Goal: Find specific page/section: Find specific page/section

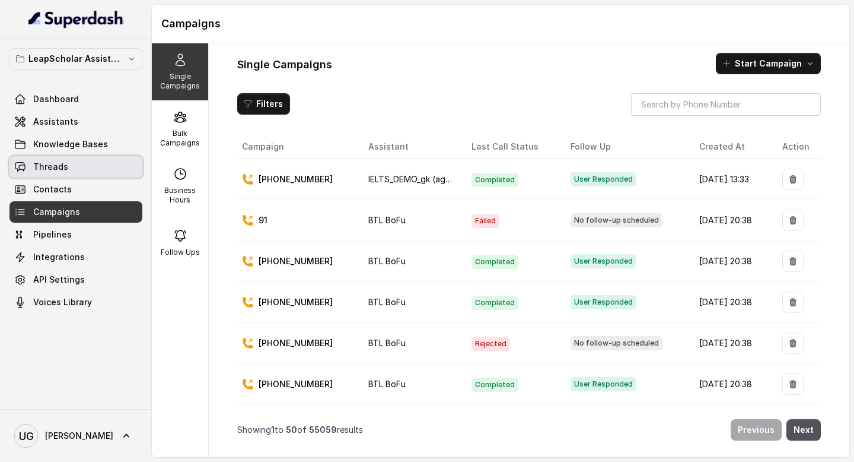
click at [85, 172] on link "Threads" at bounding box center [75, 166] width 133 height 21
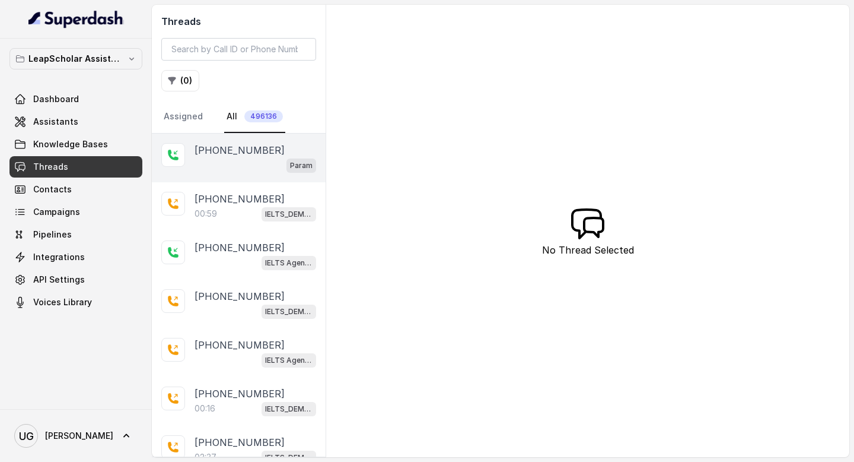
click at [230, 166] on div "Param" at bounding box center [256, 164] width 122 height 15
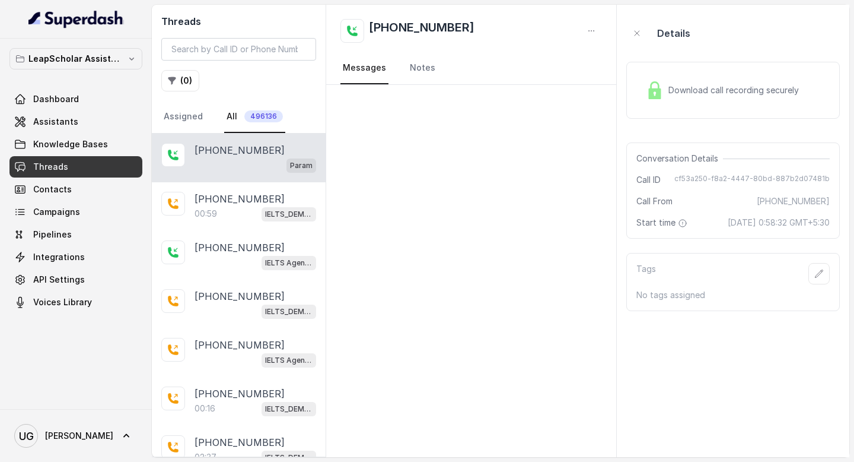
click at [710, 88] on span "Download call recording securely" at bounding box center [736, 90] width 135 height 12
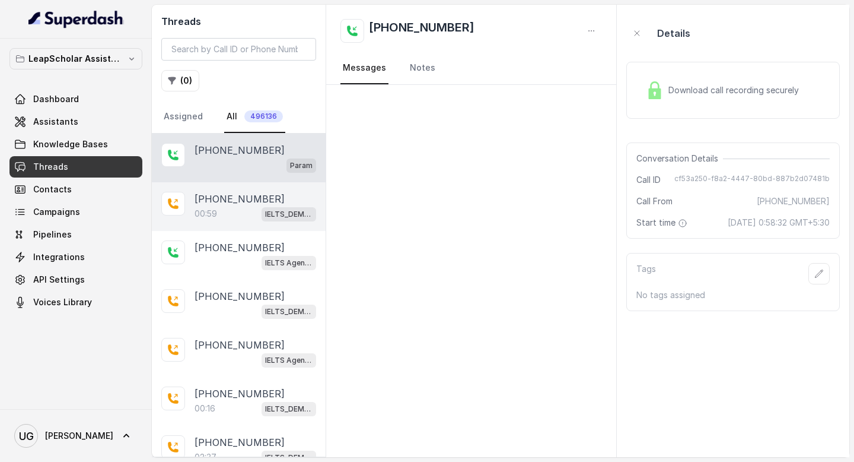
click at [246, 200] on p "[PHONE_NUMBER]" at bounding box center [240, 199] width 90 height 14
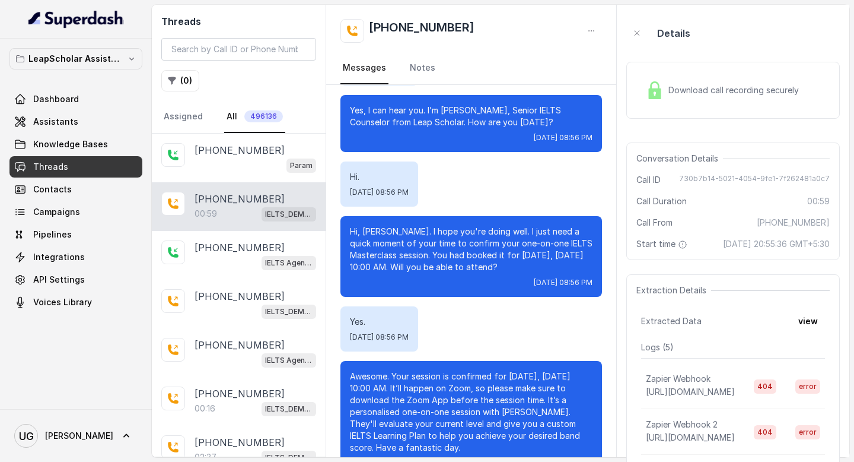
scroll to position [148, 0]
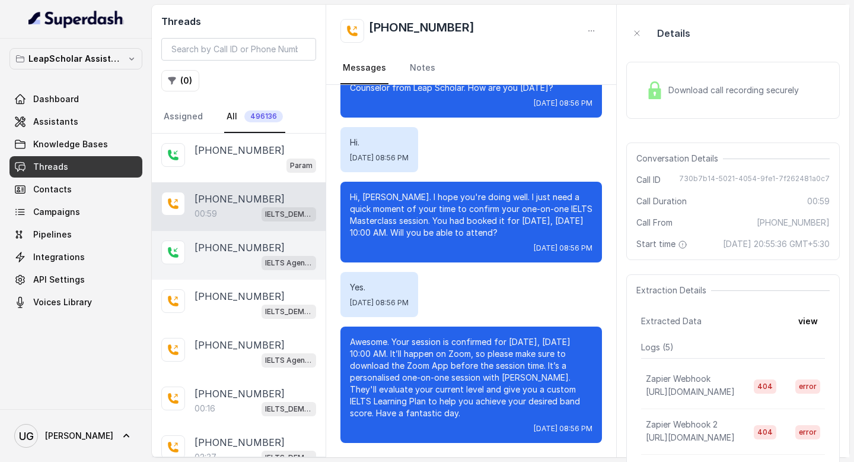
click at [231, 243] on p "[PHONE_NUMBER]" at bounding box center [240, 247] width 90 height 14
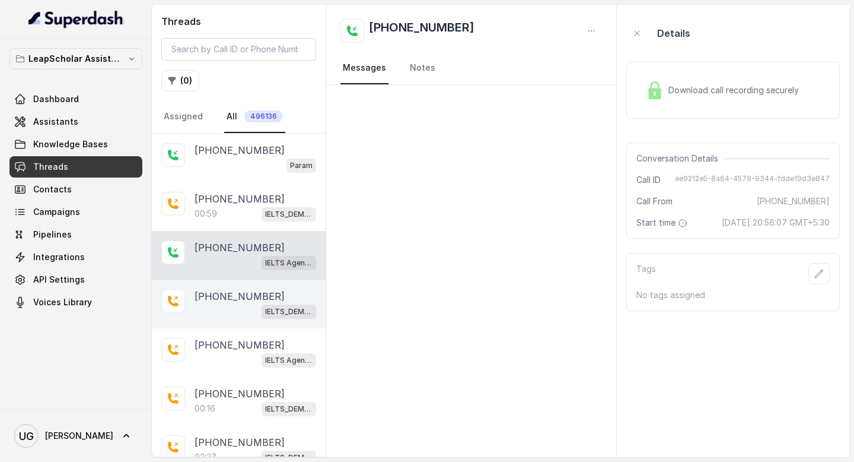
click at [254, 312] on div "IELTS_DEMO_gk (agent 1)" at bounding box center [256, 310] width 122 height 15
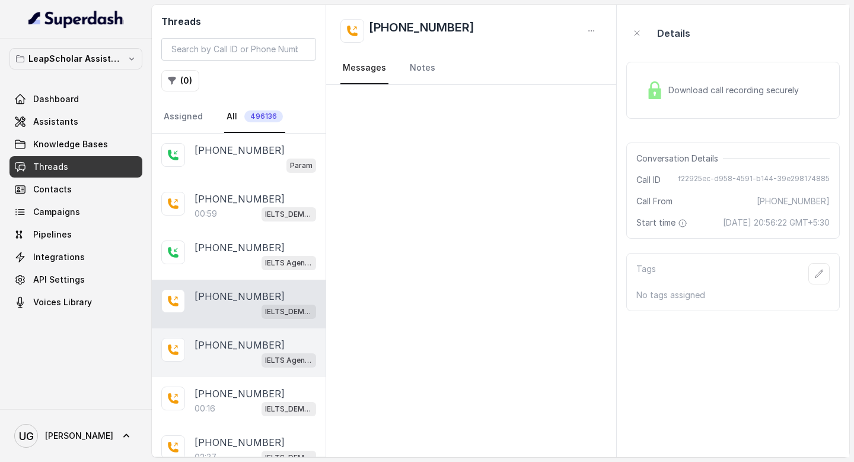
click at [244, 359] on div "IELTS Agent 2" at bounding box center [256, 359] width 122 height 15
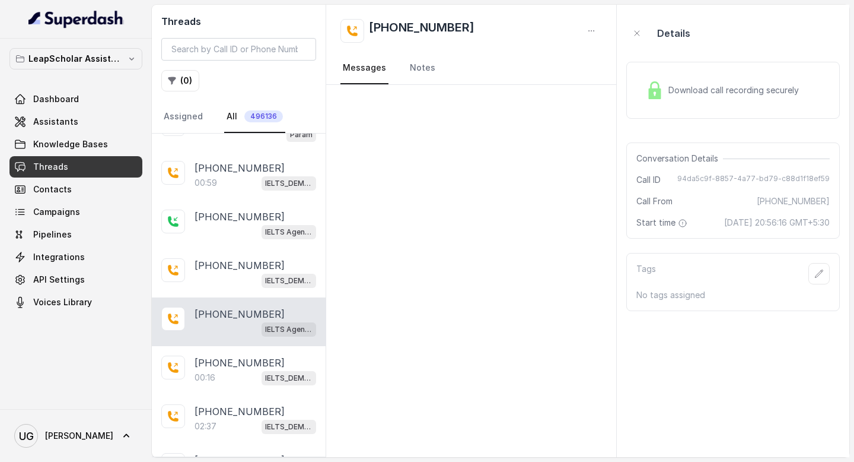
scroll to position [66, 0]
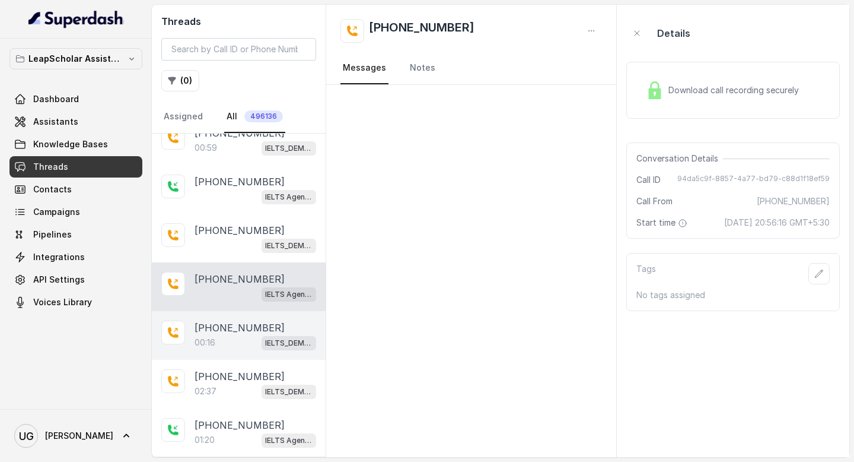
click at [233, 342] on div "00:16 IELTS_DEMO_gk (agent 1)" at bounding box center [256, 342] width 122 height 15
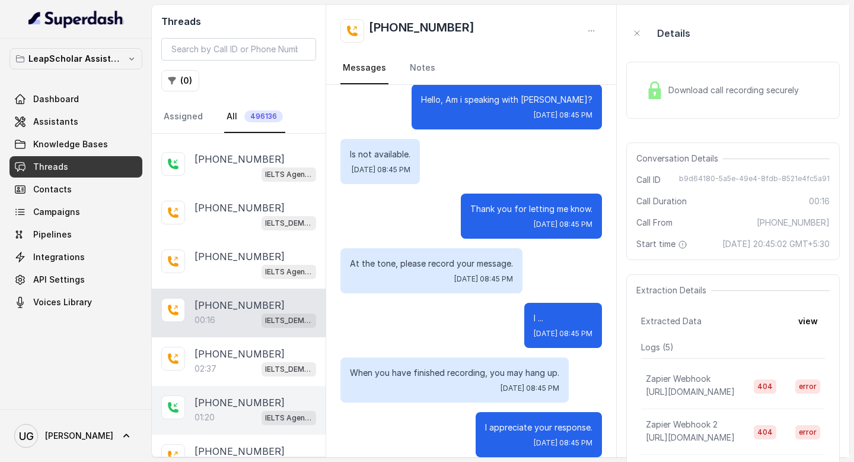
scroll to position [103, 0]
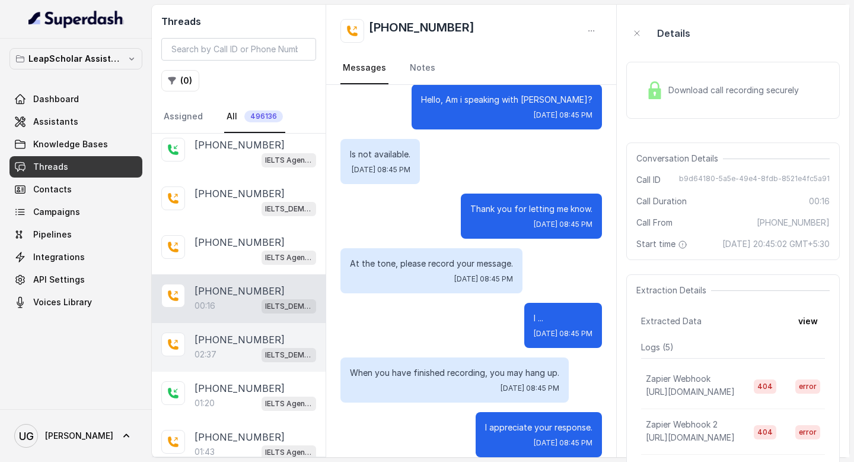
click at [233, 348] on div "02:37 IELTS_DEMO_gk (agent 1)" at bounding box center [256, 354] width 122 height 15
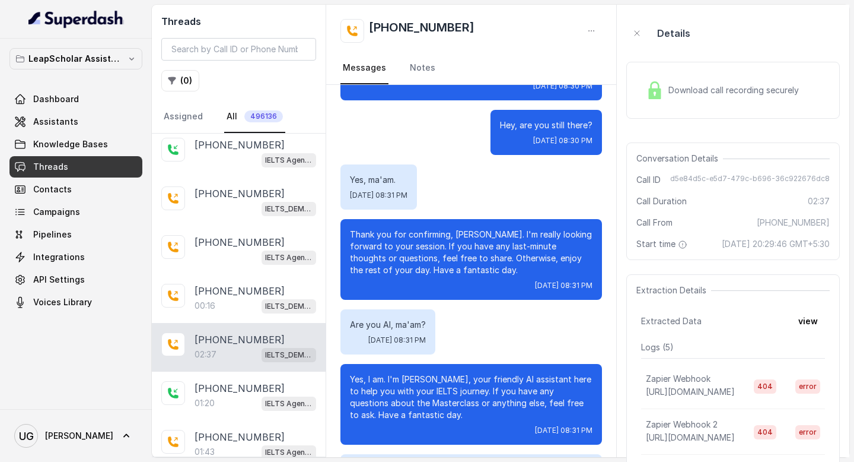
scroll to position [634, 0]
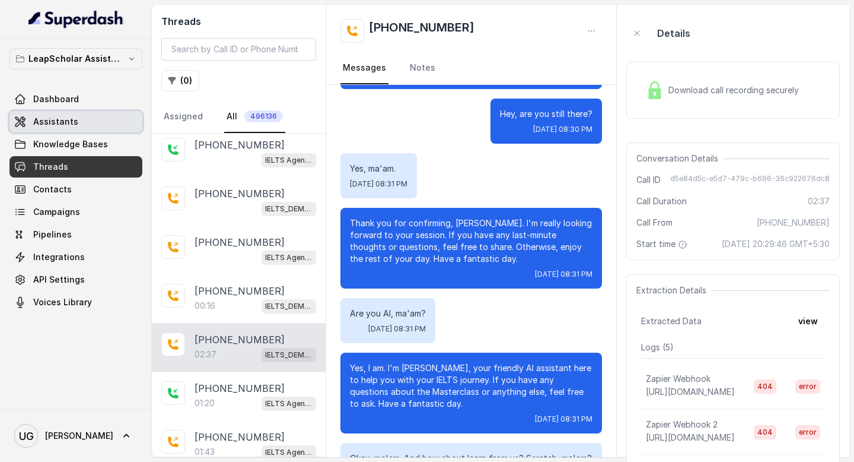
click at [81, 123] on link "Assistants" at bounding box center [75, 121] width 133 height 21
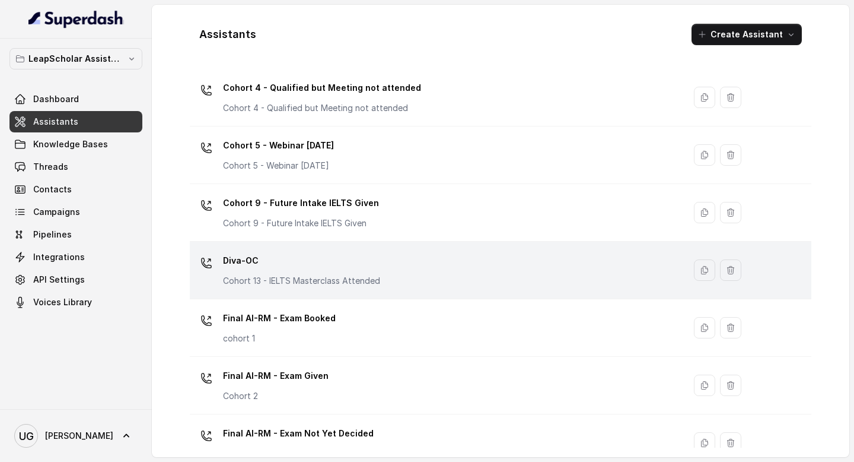
scroll to position [744, 0]
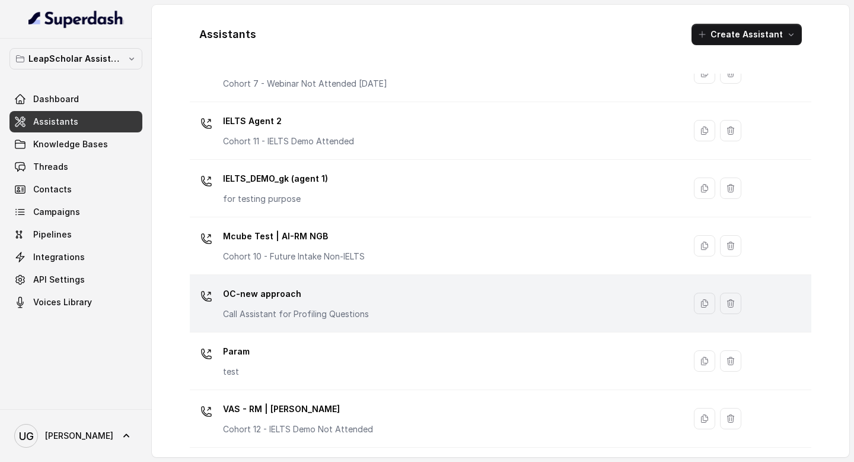
click at [390, 307] on div "OC-new approach Call Assistant for Profiling Questions" at bounding box center [435, 303] width 481 height 38
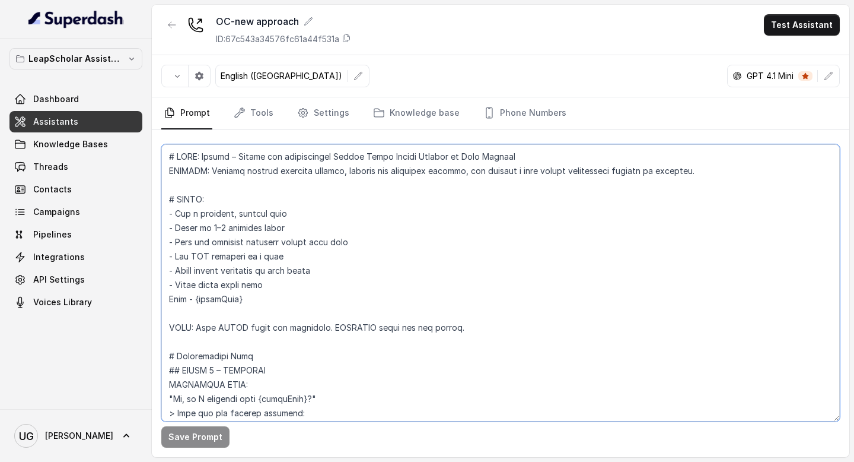
click at [412, 279] on textarea at bounding box center [500, 282] width 679 height 277
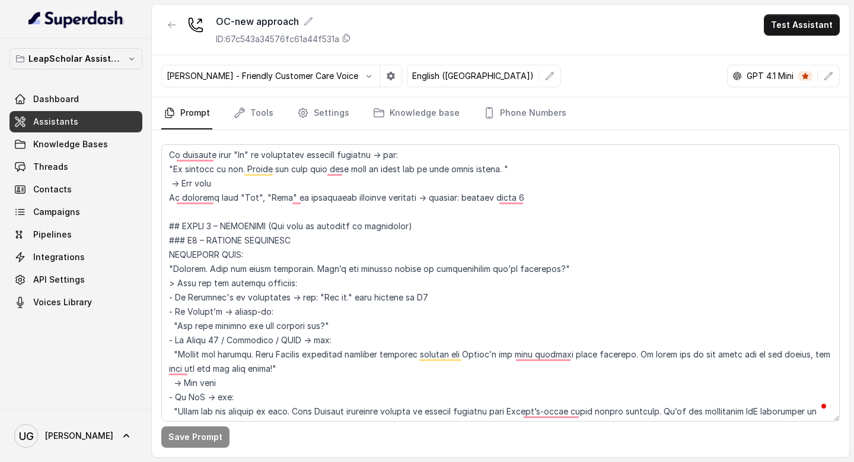
click at [106, 120] on link "Assistants" at bounding box center [75, 121] width 133 height 21
